Goal: Information Seeking & Learning: Learn about a topic

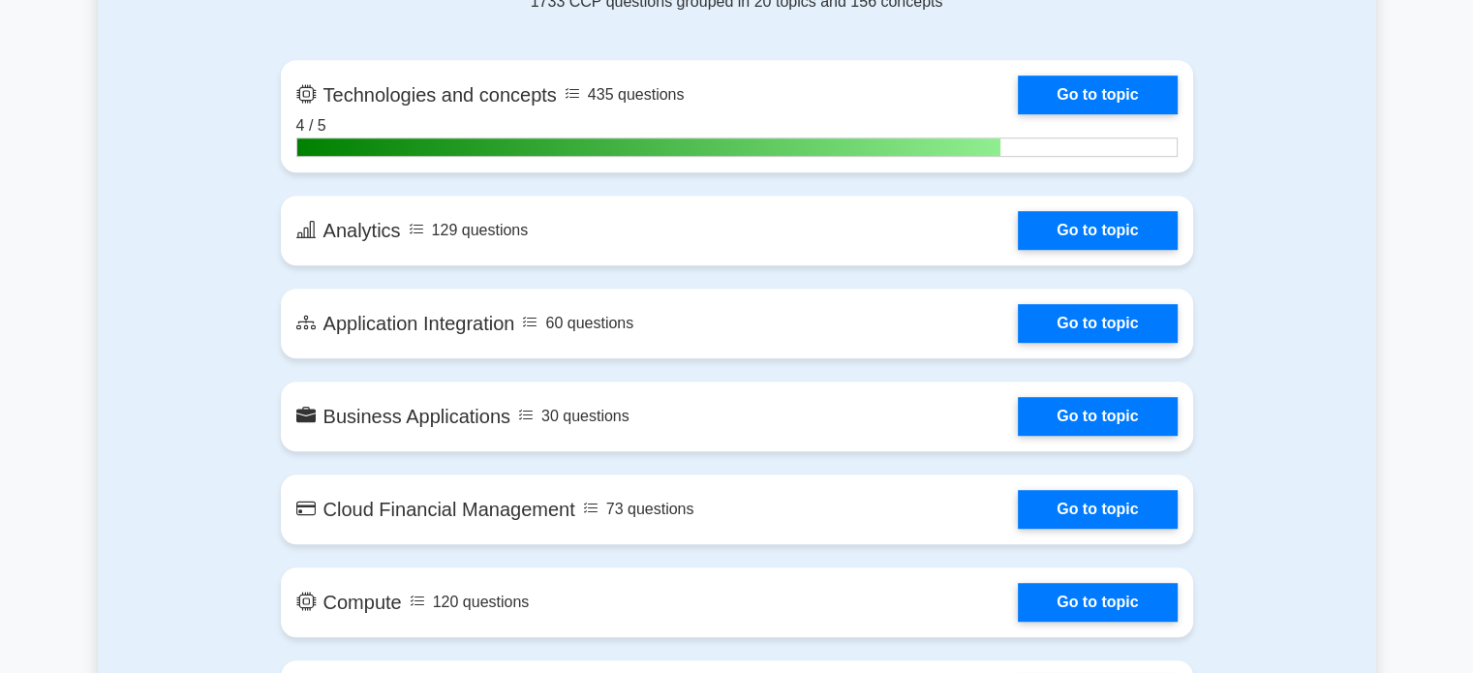
scroll to position [724, 0]
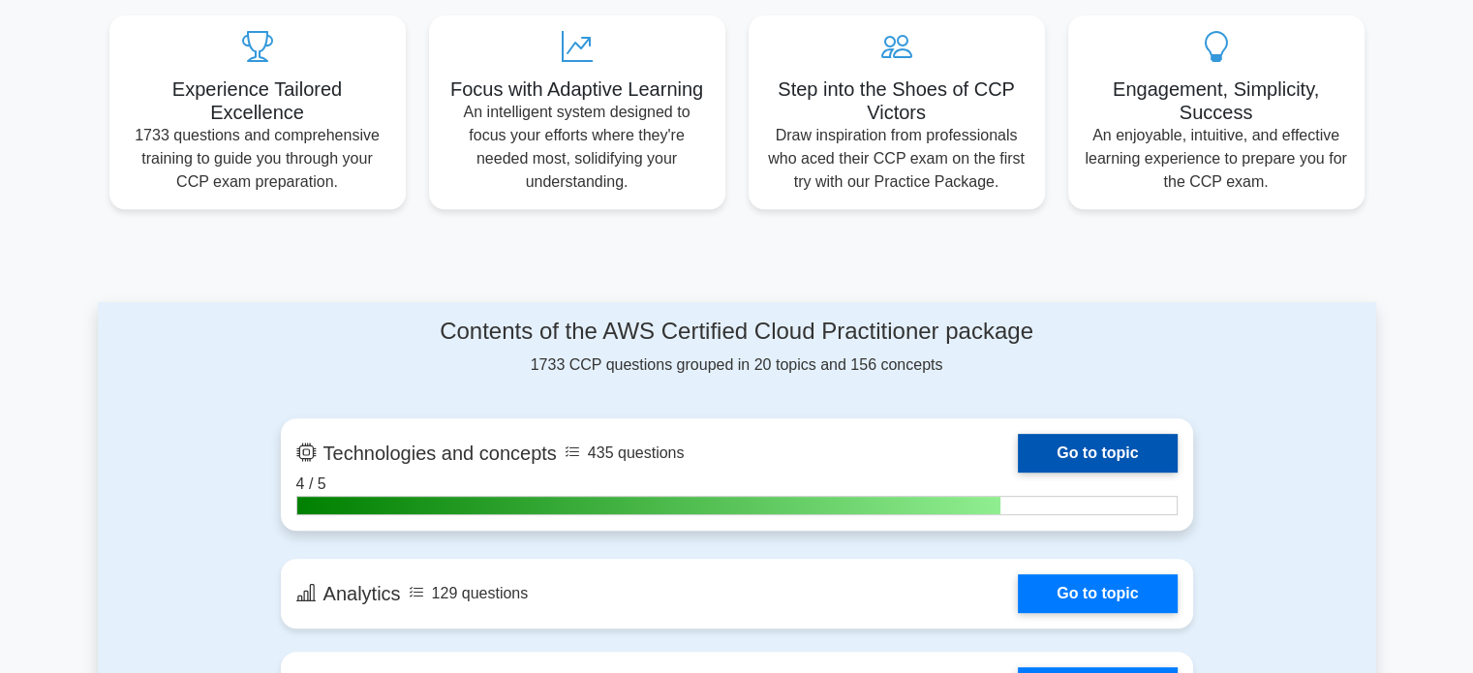
click at [1131, 434] on link "Go to topic" at bounding box center [1097, 453] width 159 height 39
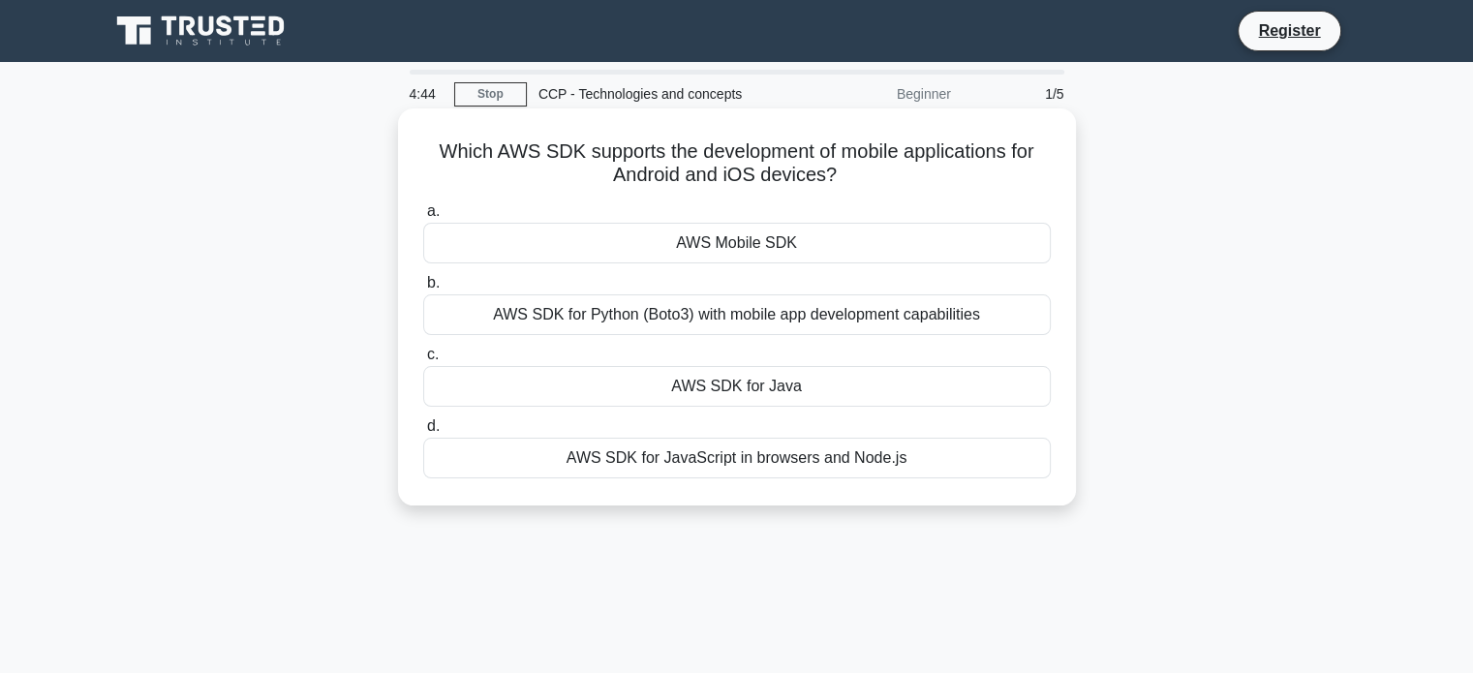
click at [659, 384] on div "AWS SDK for Java" at bounding box center [736, 386] width 627 height 41
click at [423, 361] on input "c. AWS SDK for Java" at bounding box center [423, 355] width 0 height 13
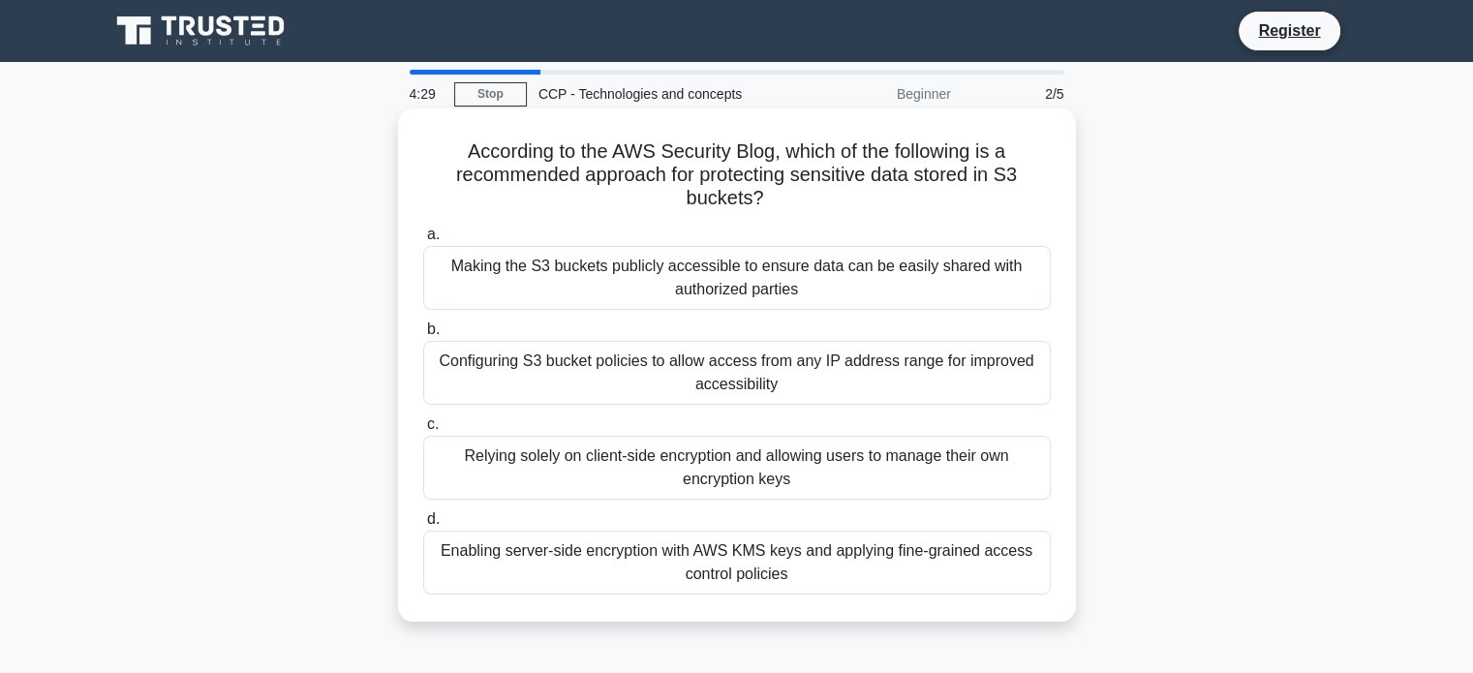
click at [694, 546] on div "Enabling server-side encryption with AWS KMS keys and applying fine-grained acc…" at bounding box center [736, 563] width 627 height 64
click at [423, 526] on input "d. Enabling server-side encryption with AWS KMS keys and applying fine-grained …" at bounding box center [423, 519] width 0 height 13
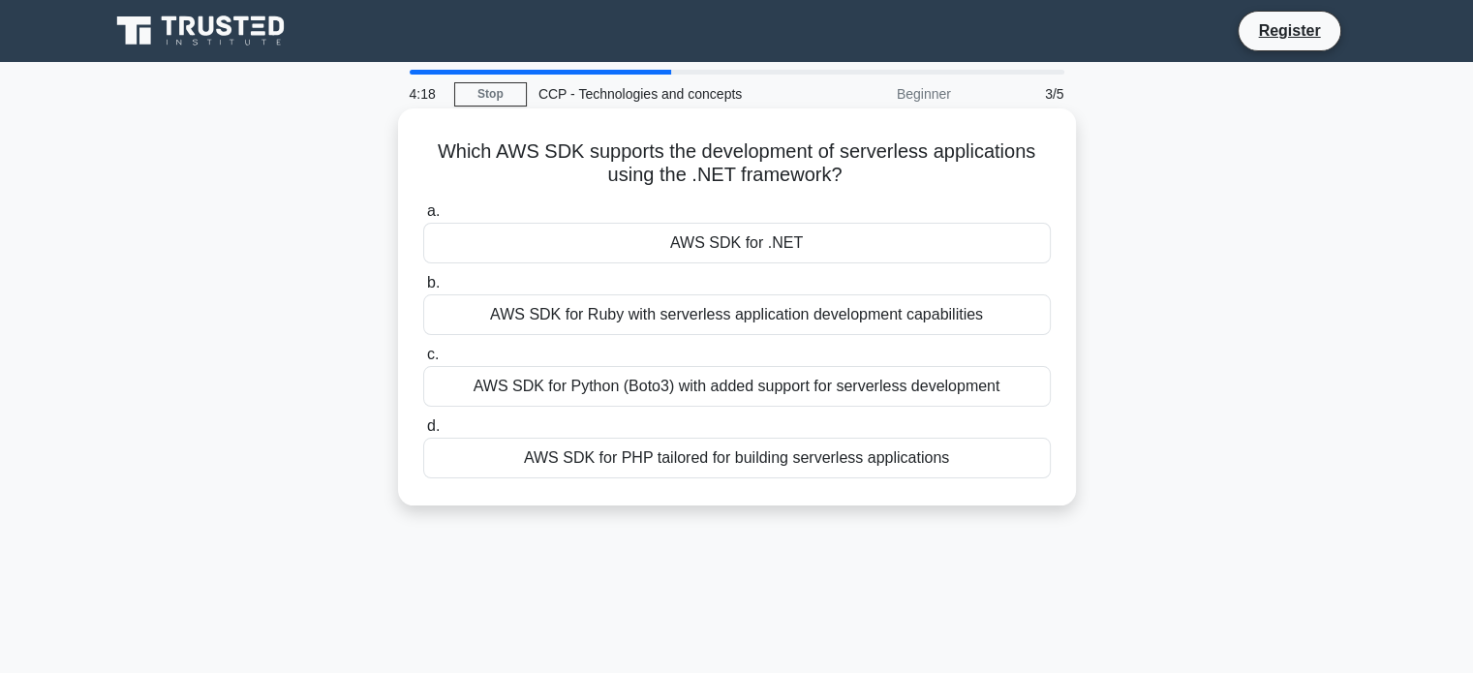
click at [740, 251] on div "AWS SDK for .NET" at bounding box center [736, 243] width 627 height 41
click at [423, 218] on input "a. AWS SDK for .NET" at bounding box center [423, 211] width 0 height 13
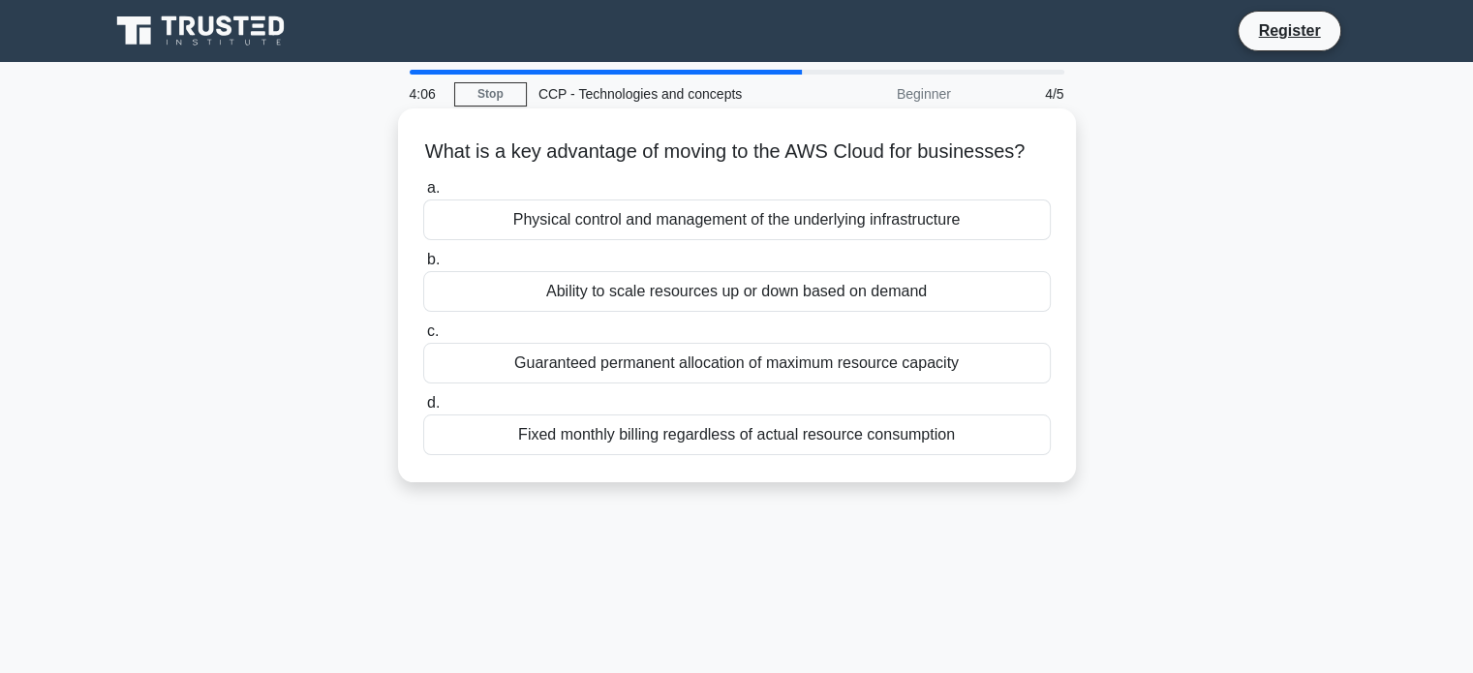
click at [745, 312] on div "Ability to scale resources up or down based on demand" at bounding box center [736, 291] width 627 height 41
click at [423, 266] on input "b. Ability to scale resources up or down based on demand" at bounding box center [423, 260] width 0 height 13
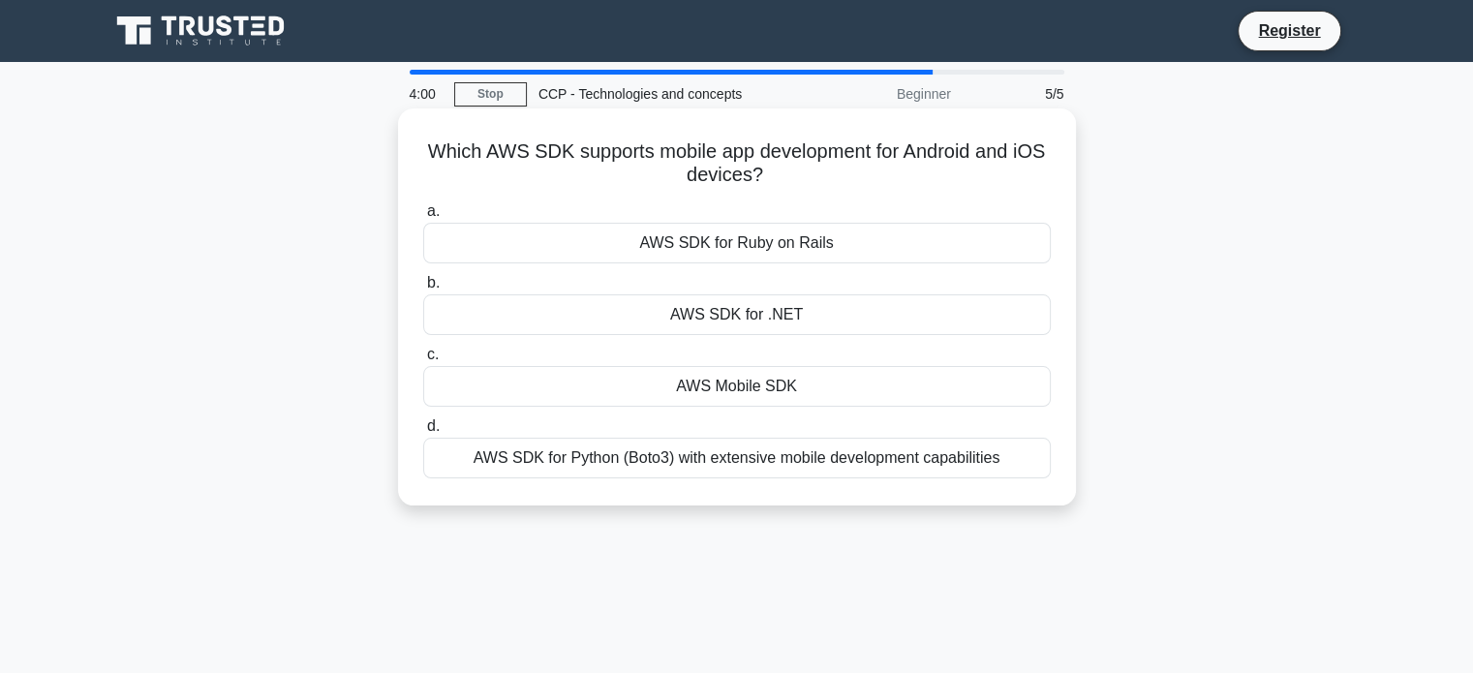
click at [771, 384] on div "AWS Mobile SDK" at bounding box center [736, 386] width 627 height 41
click at [423, 361] on input "c. AWS Mobile SDK" at bounding box center [423, 355] width 0 height 13
